Goal: Task Accomplishment & Management: Manage account settings

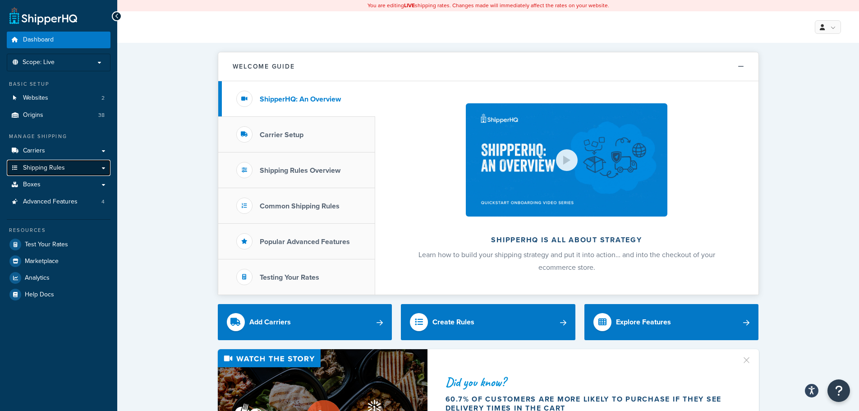
click at [68, 161] on link "Shipping Rules" at bounding box center [59, 168] width 104 height 17
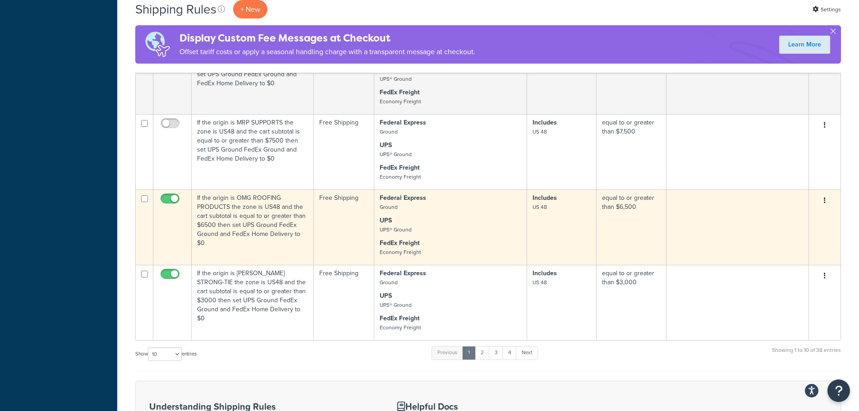
scroll to position [821, 0]
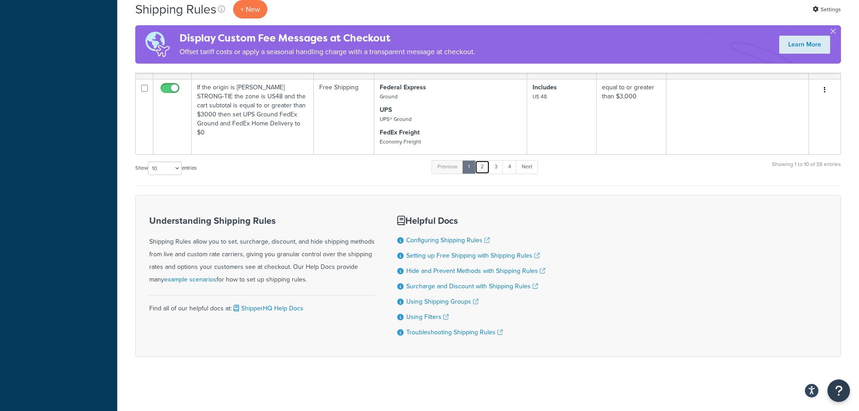
click at [485, 165] on link "2" at bounding box center [482, 167] width 15 height 14
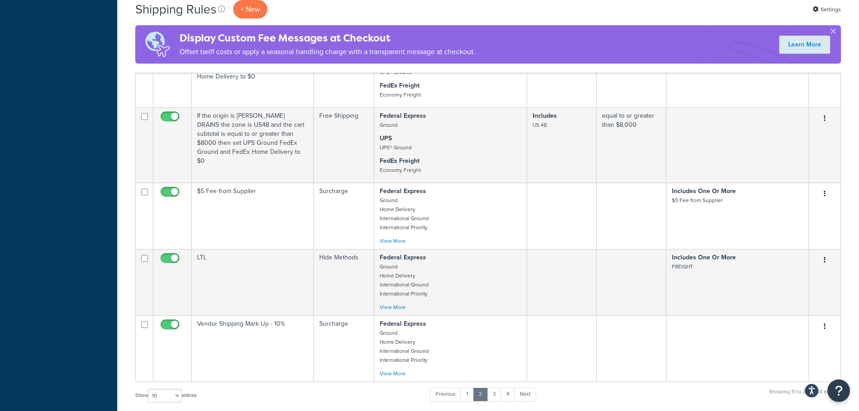
scroll to position [739, 0]
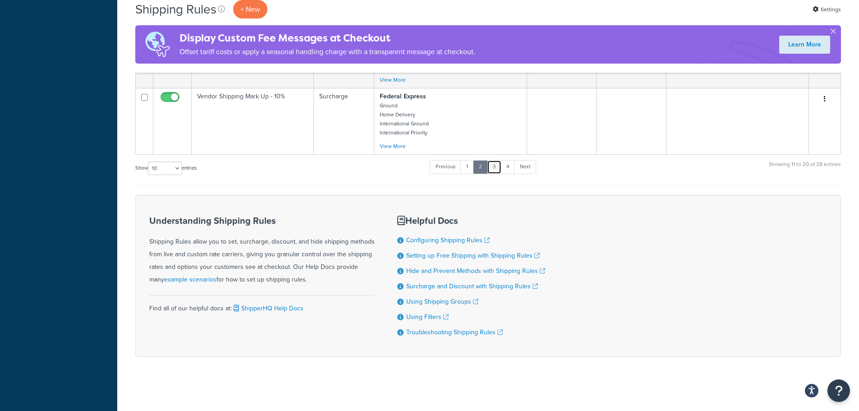
click at [497, 164] on link "3" at bounding box center [494, 167] width 14 height 14
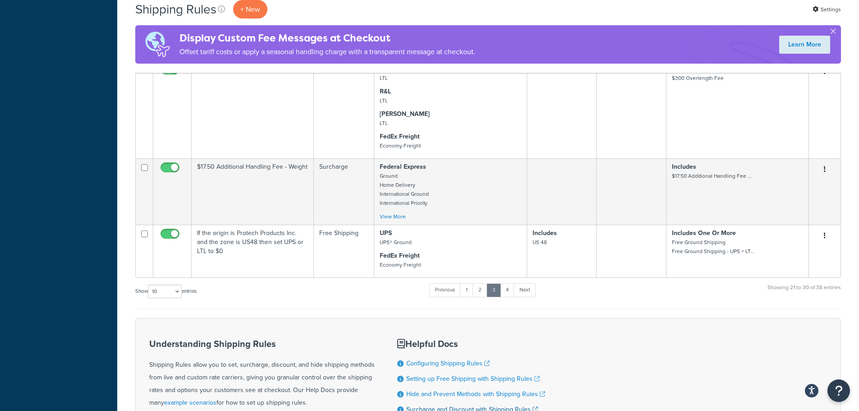
scroll to position [780, 0]
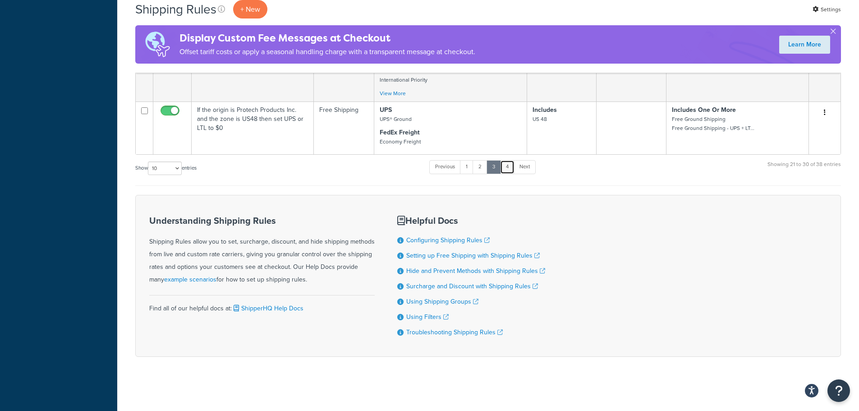
click at [511, 164] on link "4" at bounding box center [507, 167] width 14 height 14
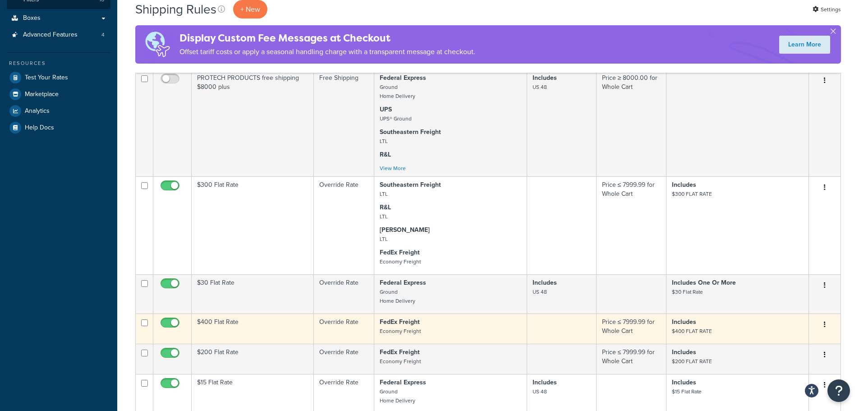
scroll to position [361, 0]
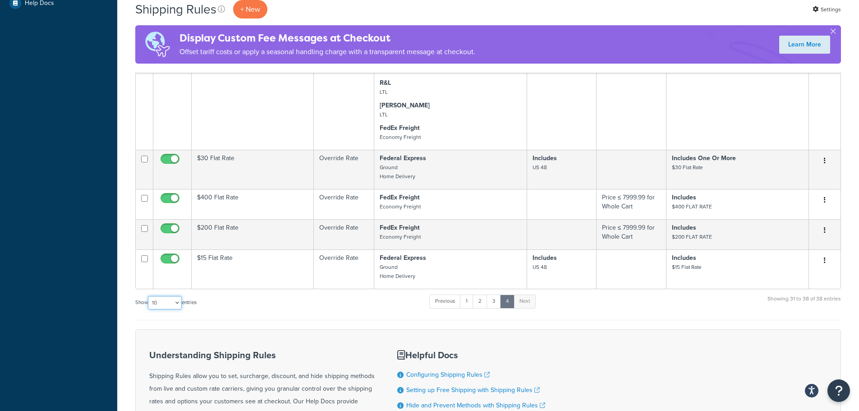
click at [180, 299] on select "10 15 25 50 100 1000" at bounding box center [165, 303] width 34 height 14
select select "1000"
click at [149, 296] on select "10 15 25 50 100 1000" at bounding box center [165, 303] width 34 height 14
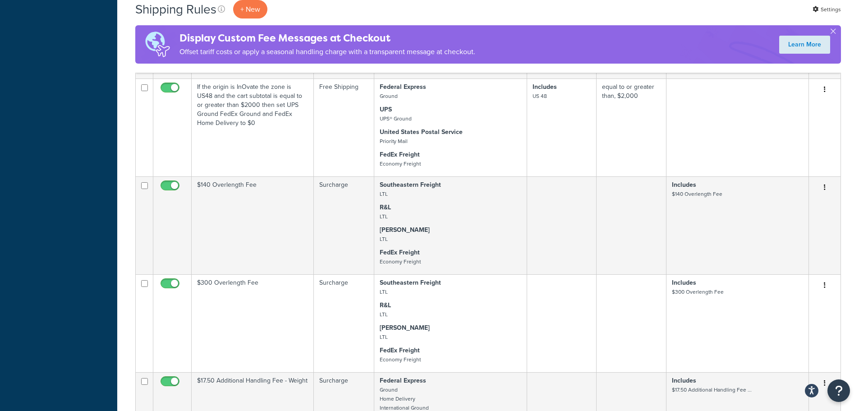
scroll to position [0, 0]
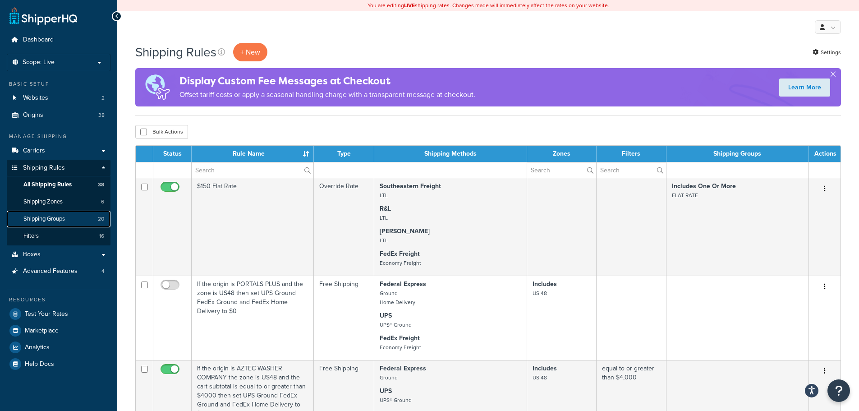
click at [51, 218] on span "Shipping Groups" at bounding box center [44, 219] width 42 height 8
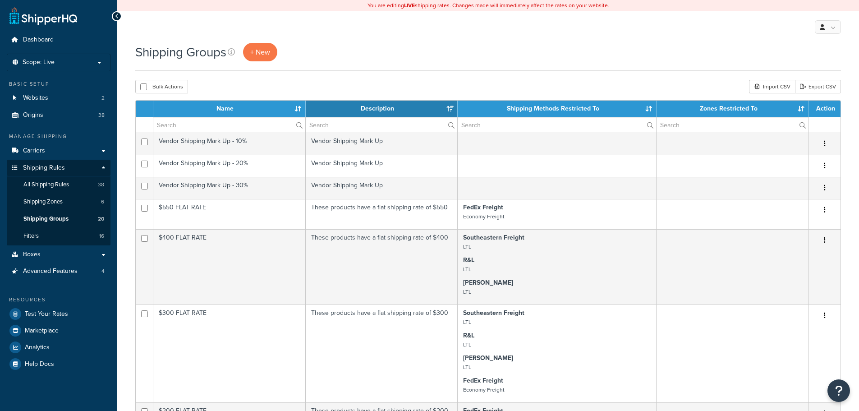
select select "15"
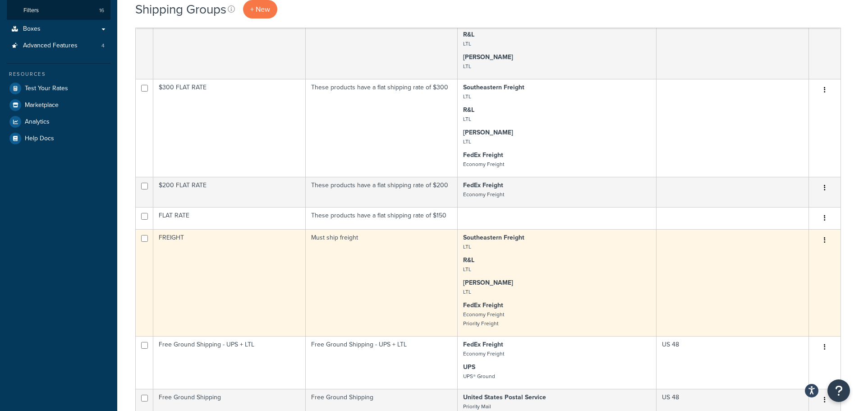
scroll to position [271, 0]
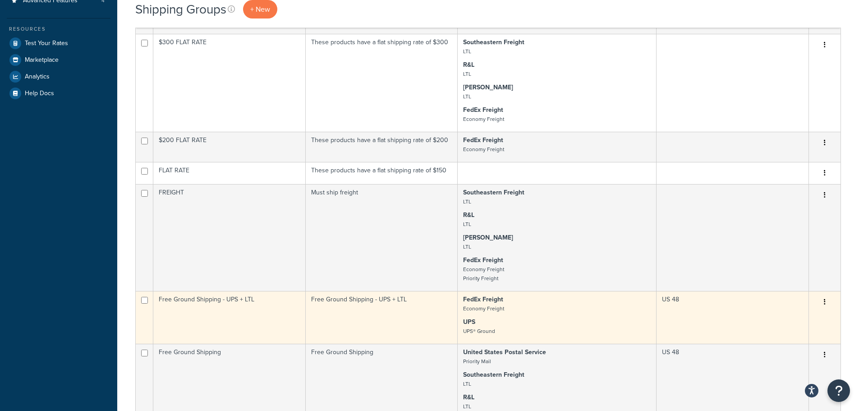
click at [247, 300] on td "Free Ground Shipping - UPS + LTL" at bounding box center [229, 317] width 152 height 53
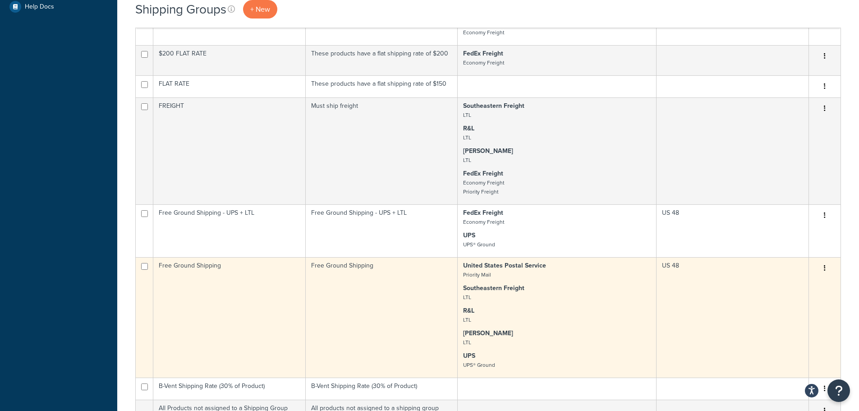
scroll to position [361, 0]
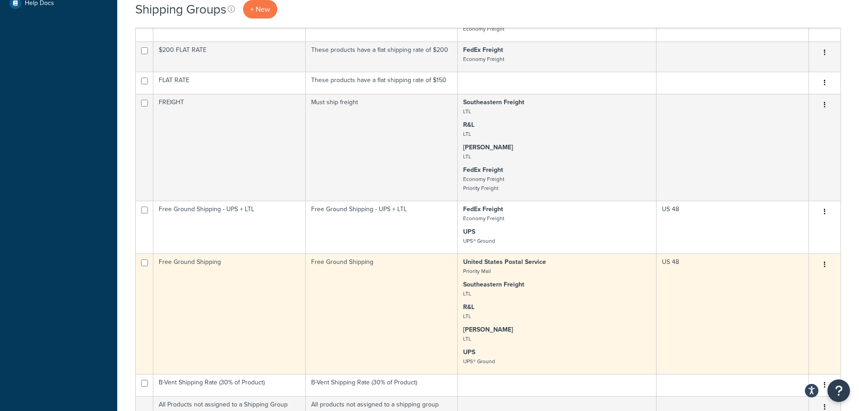
click at [405, 270] on td "Free Ground Shipping" at bounding box center [382, 314] width 152 height 120
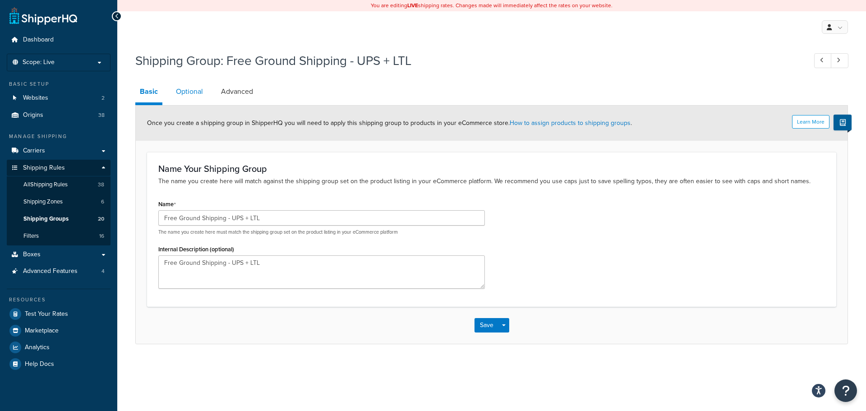
click at [198, 94] on link "Optional" at bounding box center [189, 92] width 36 height 22
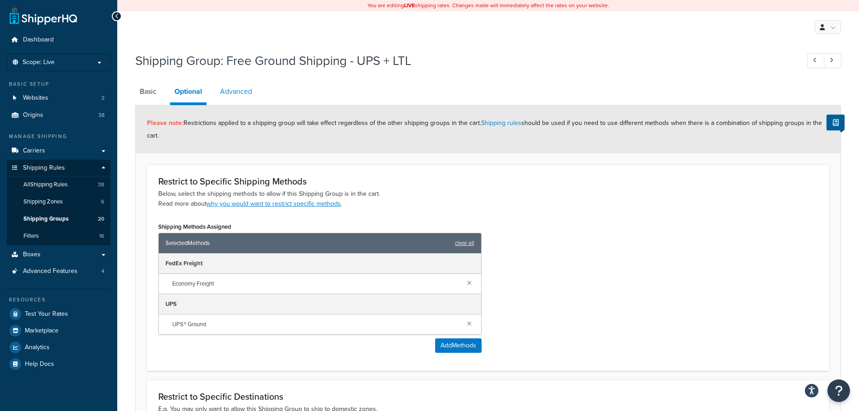
click at [246, 89] on link "Advanced" at bounding box center [236, 92] width 41 height 22
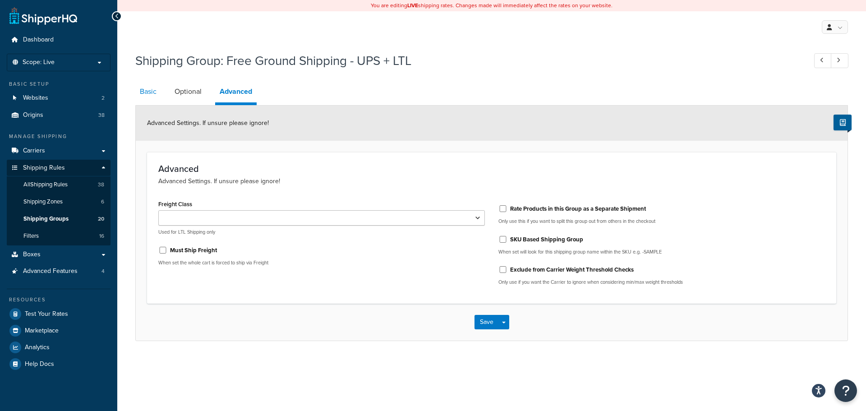
drag, startPoint x: 162, startPoint y: 97, endPoint x: 139, endPoint y: 97, distance: 23.0
click at [157, 96] on li "Basic" at bounding box center [152, 92] width 35 height 22
click at [139, 97] on link "Basic" at bounding box center [148, 92] width 26 height 22
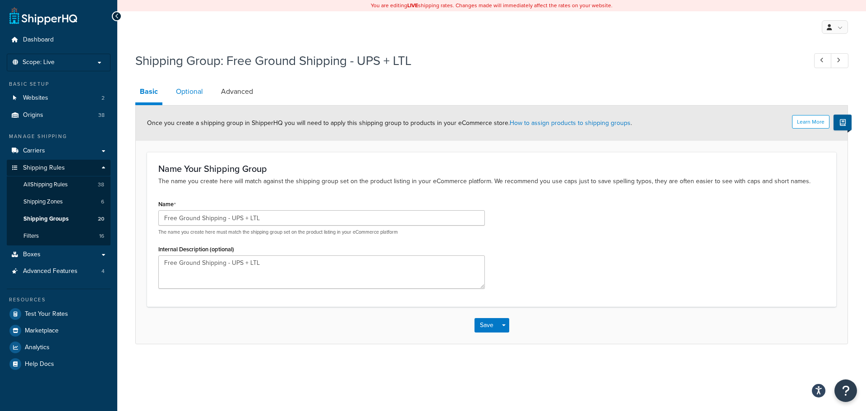
click at [200, 86] on link "Optional" at bounding box center [189, 92] width 36 height 22
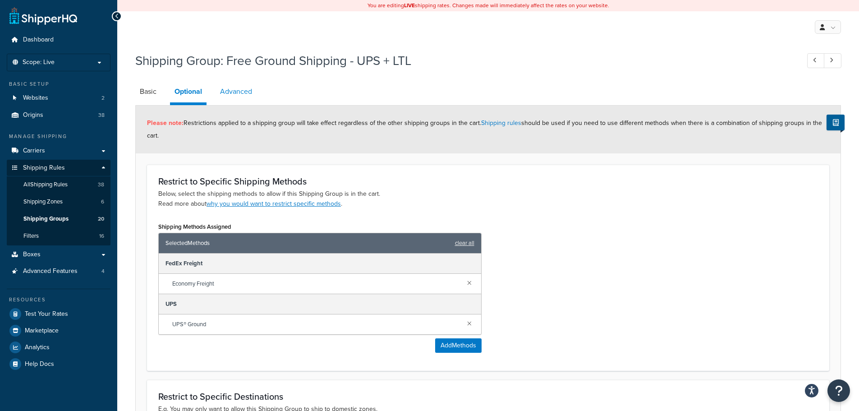
click at [241, 92] on link "Advanced" at bounding box center [236, 92] width 41 height 22
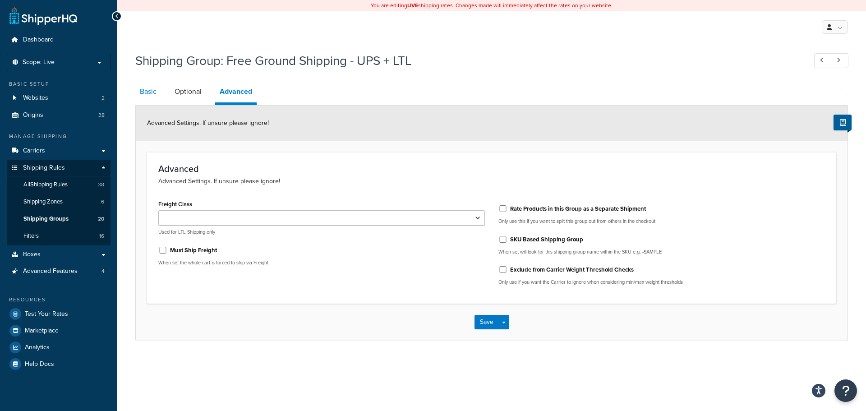
click at [144, 89] on link "Basic" at bounding box center [148, 92] width 26 height 22
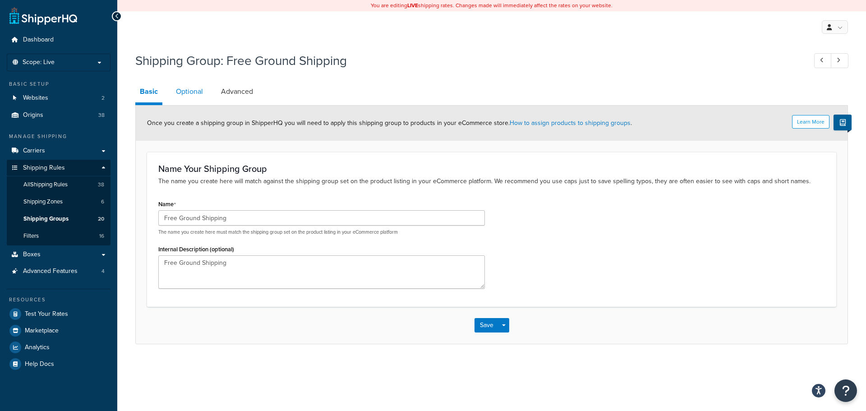
click at [189, 89] on link "Optional" at bounding box center [189, 92] width 36 height 22
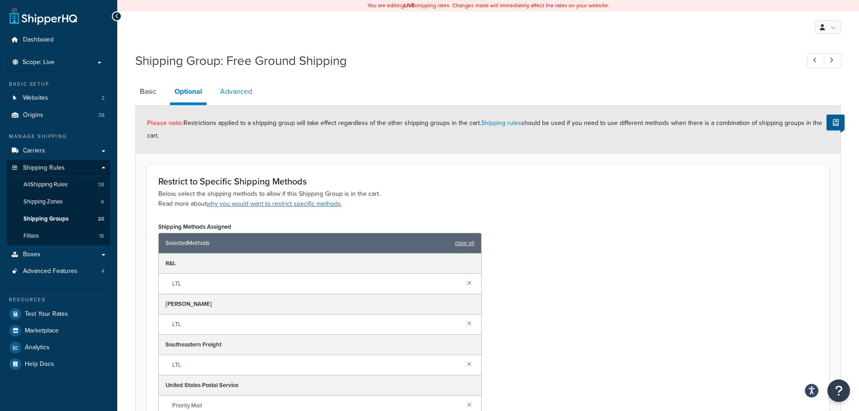
click at [241, 93] on link "Advanced" at bounding box center [236, 92] width 41 height 22
